Goal: Check status

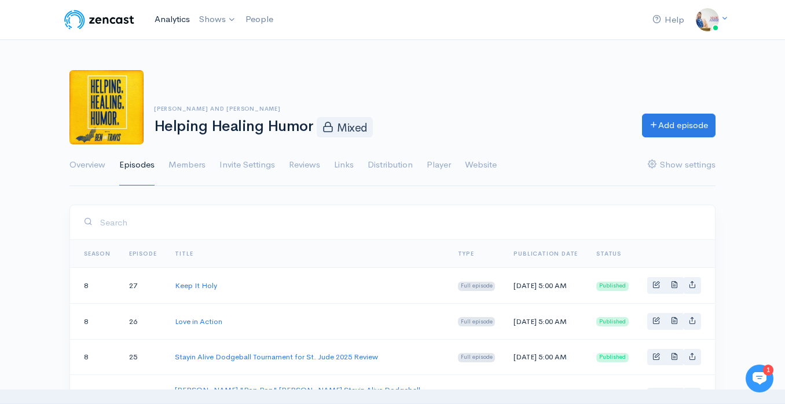
click at [174, 14] on link "Analytics" at bounding box center [172, 19] width 45 height 25
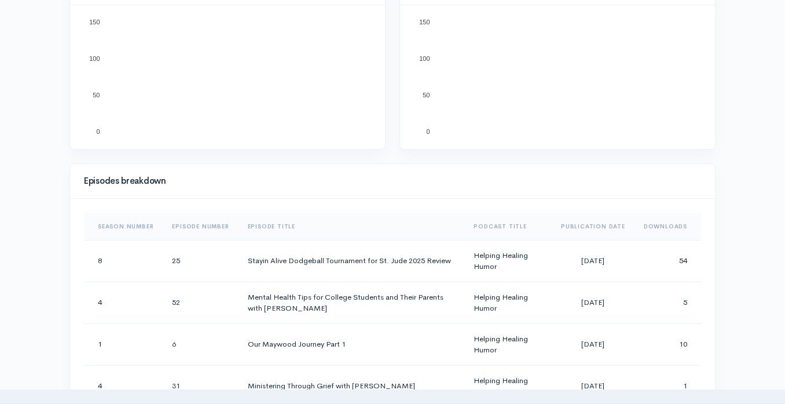
scroll to position [427, 0]
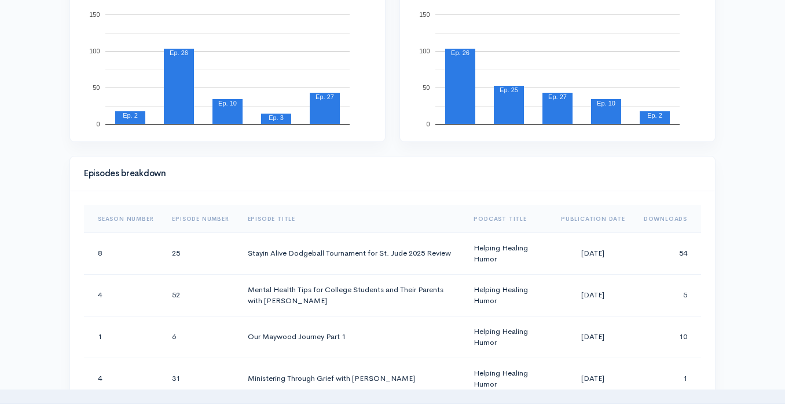
click at [671, 220] on th "Downloads" at bounding box center [668, 219] width 67 height 28
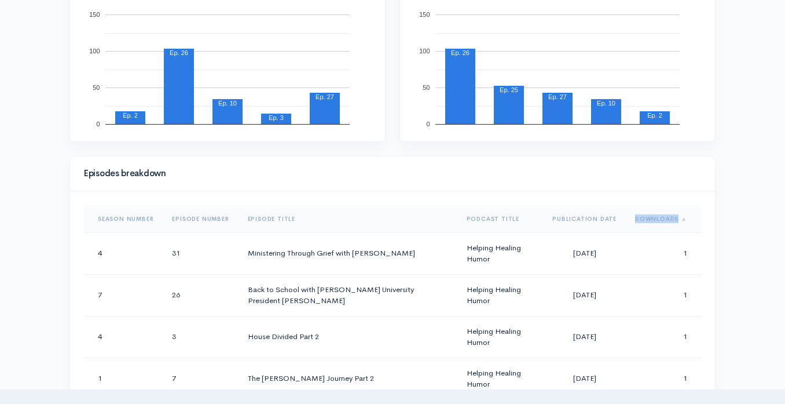
click at [671, 220] on th "Downloads" at bounding box center [663, 219] width 75 height 28
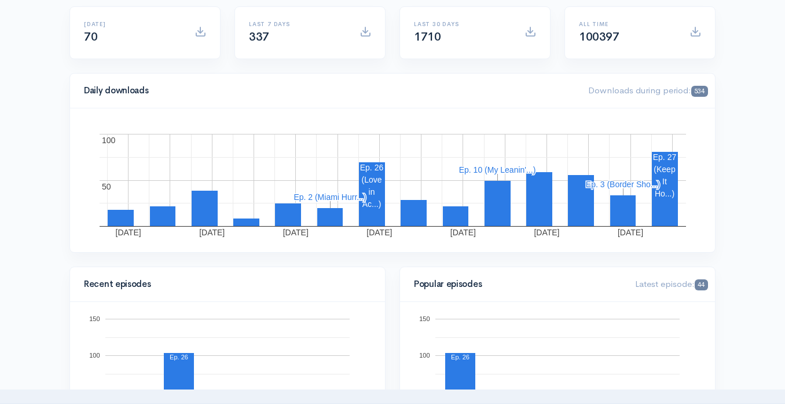
scroll to position [0, 0]
